Goal: Feedback & Contribution: Submit feedback/report problem

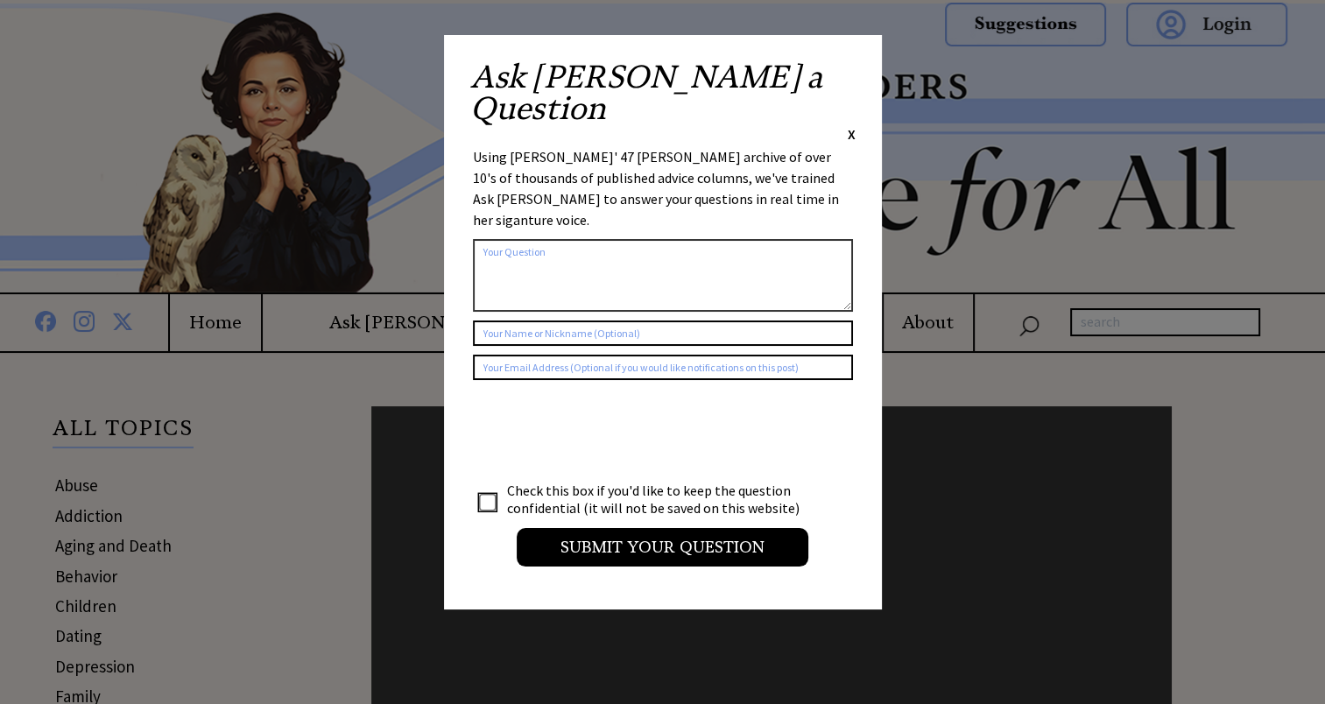
click at [494, 239] on textarea at bounding box center [663, 275] width 380 height 73
click at [563, 239] on textarea "dear [PERSON_NAME], An illness more than [DATE] has left me [MEDICAL_DATA] and …" at bounding box center [663, 275] width 380 height 73
click at [560, 239] on textarea "dear [PERSON_NAME], An illness more than [DATE] has left me [MEDICAL_DATA] and …" at bounding box center [663, 275] width 380 height 73
click at [570, 239] on textarea "dear [PERSON_NAME], An illness more than [DATE] has left me [MEDICAL_DATA] and …" at bounding box center [663, 275] width 380 height 73
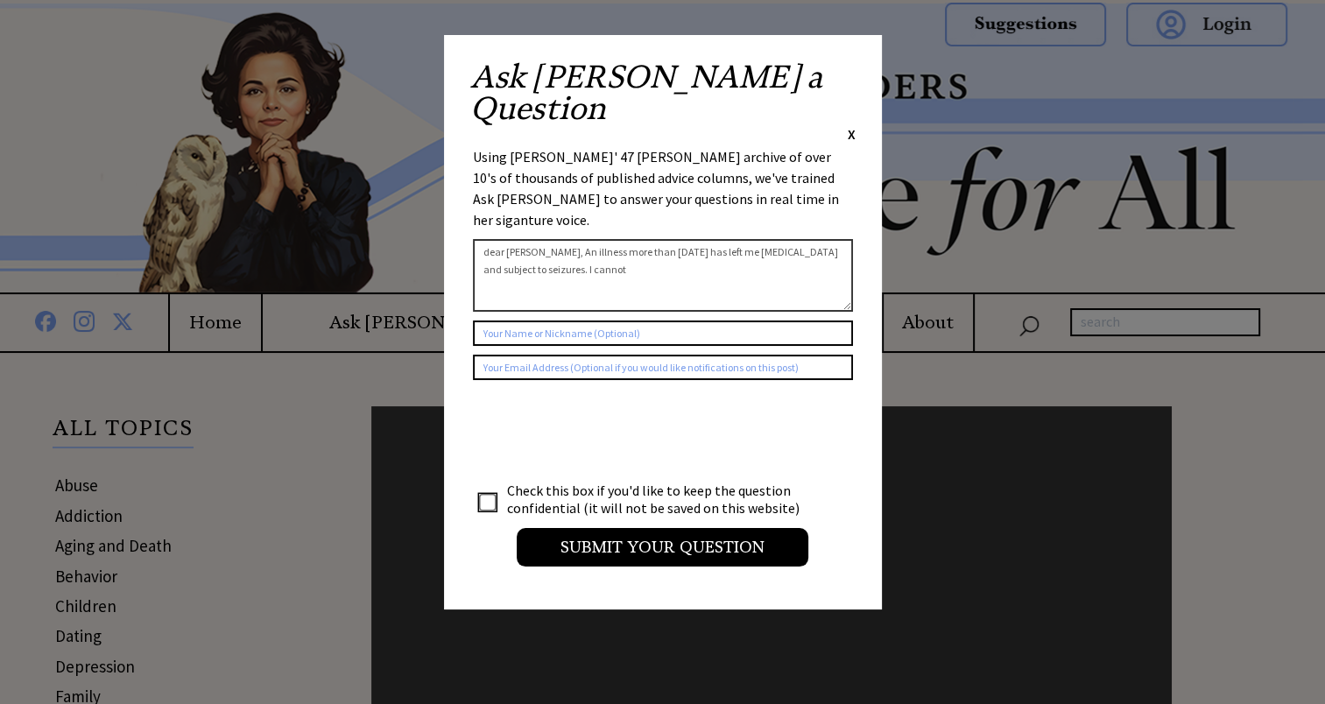
drag, startPoint x: 568, startPoint y: 218, endPoint x: 606, endPoint y: 215, distance: 37.7
click at [606, 239] on textarea "dear [PERSON_NAME], An illness more than [DATE] has left me [MEDICAL_DATA] and …" at bounding box center [663, 275] width 380 height 73
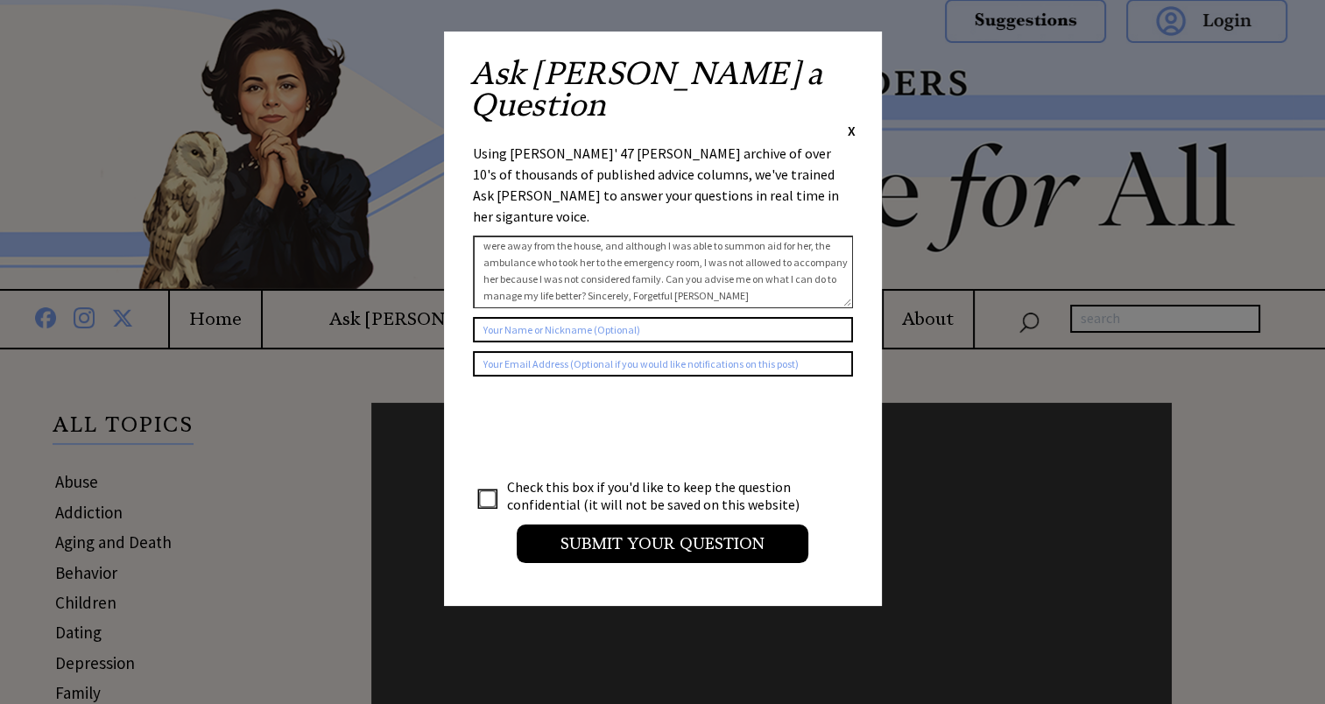
scroll to position [1155, 0]
type textarea "dear [PERSON_NAME], An illness more than [DATE] has left me [MEDICAL_DATA] and …"
click at [802, 351] on input "text" at bounding box center [663, 363] width 380 height 25
click at [855, 122] on span "X" at bounding box center [852, 131] width 8 height 18
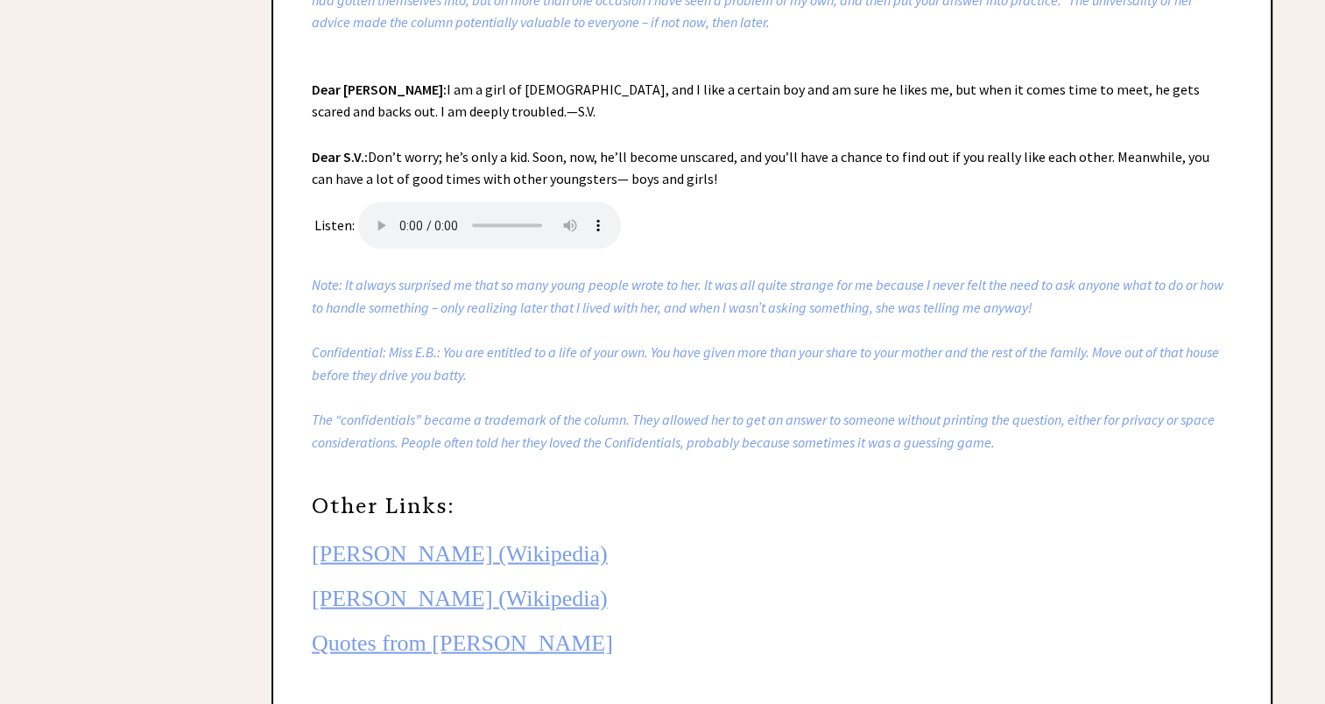
scroll to position [3418, 0]
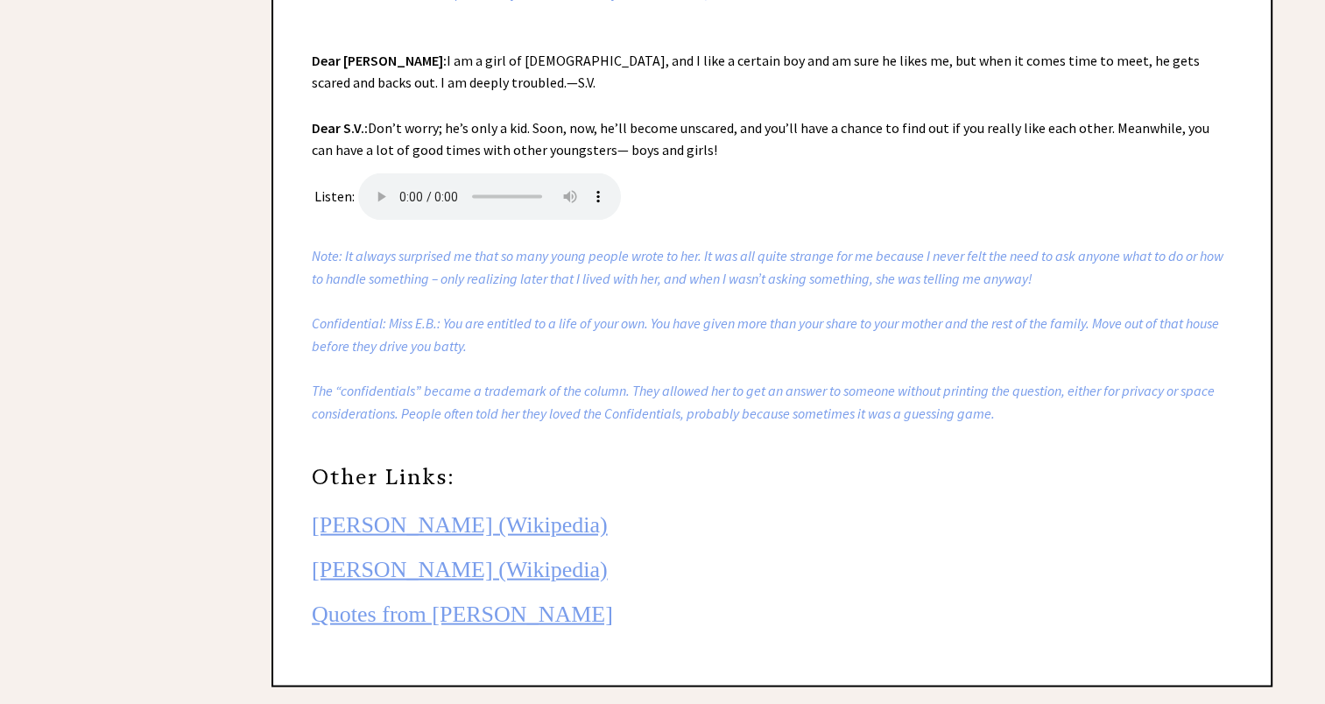
click at [394, 538] on link "[PERSON_NAME] (Wikipedia)" at bounding box center [460, 524] width 296 height 25
